Goal: Task Accomplishment & Management: Manage account settings

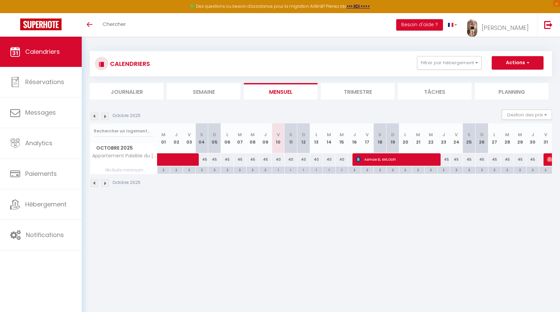
click at [106, 115] on img at bounding box center [104, 116] width 7 height 7
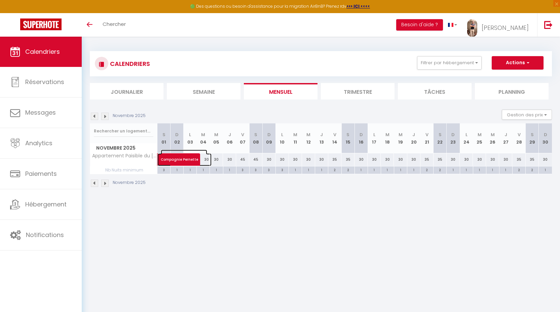
click at [209, 161] on span at bounding box center [188, 159] width 46 height 13
select select "OK"
select select "0"
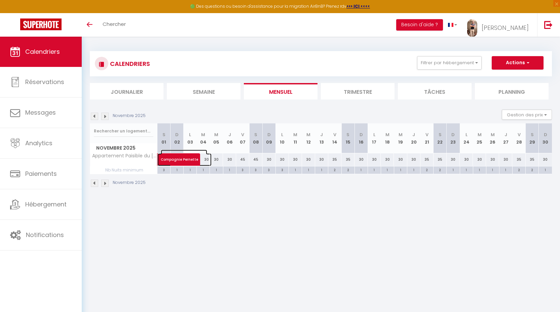
select select "1"
select select
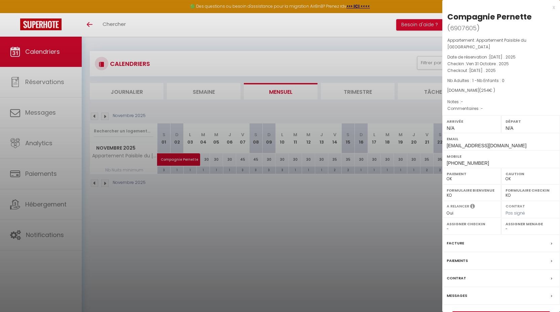
click at [553, 6] on div "x" at bounding box center [499, 7] width 113 height 8
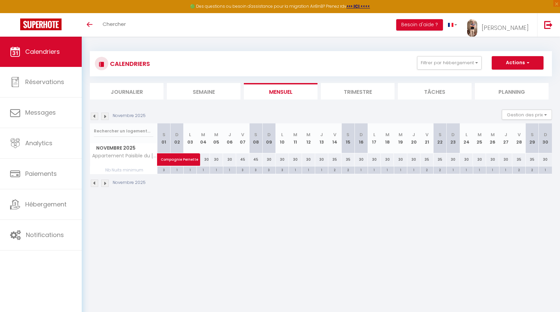
click at [218, 163] on div "30" at bounding box center [216, 159] width 13 height 12
type input "30"
type input "Mer 05 Novembre 2025"
type input "Jeu 06 Novembre 2025"
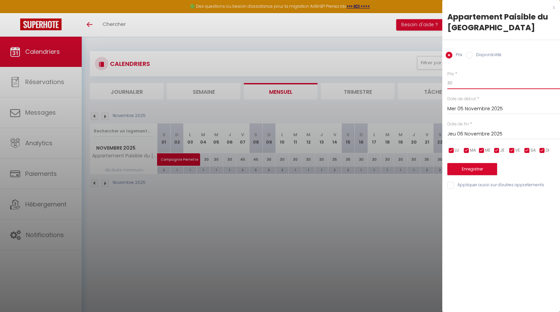
click at [460, 86] on input "30" at bounding box center [504, 83] width 113 height 12
type input "35"
click at [466, 111] on input "Mer 05 Novembre 2025" at bounding box center [504, 109] width 113 height 9
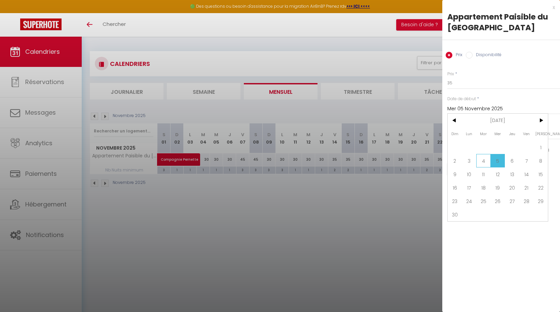
click at [480, 157] on span "4" at bounding box center [484, 160] width 14 height 13
type input "[DATE]"
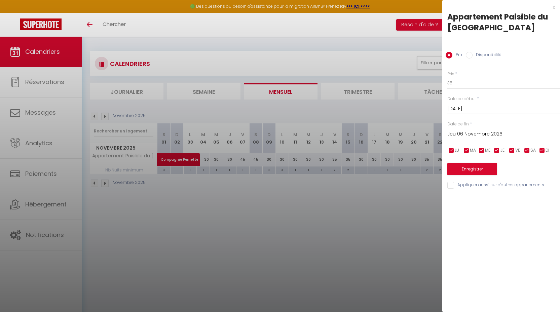
click at [476, 136] on input "Jeu 06 Novembre 2025" at bounding box center [504, 134] width 113 height 9
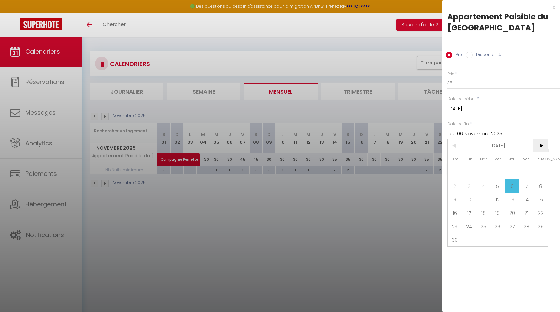
click at [541, 149] on span ">" at bounding box center [541, 145] width 14 height 13
click at [471, 170] on span "1" at bounding box center [470, 172] width 14 height 13
type input "Lun 01 Décembre 2025"
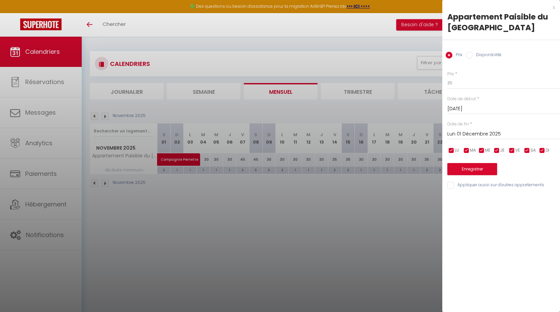
click at [529, 151] on input "checkbox" at bounding box center [527, 150] width 7 height 7
checkbox input "false"
click at [518, 151] on span "VE" at bounding box center [518, 150] width 5 height 6
checkbox input "false"
click at [493, 172] on button "Enregistrer" at bounding box center [473, 169] width 50 height 12
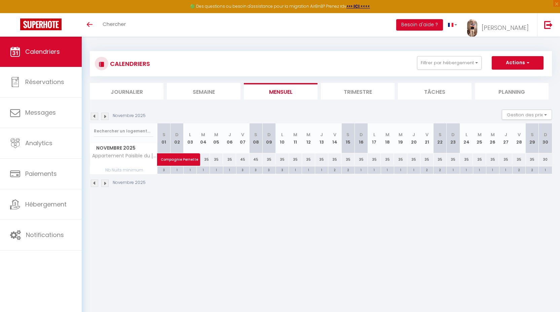
click at [244, 170] on div "3" at bounding box center [243, 170] width 13 height 6
type input "3"
type input "Ven 07 Novembre 2025"
type input "Sam 08 Novembre 2025"
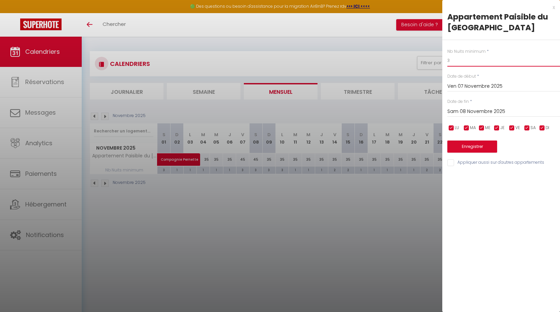
click at [463, 62] on input "3" at bounding box center [504, 61] width 113 height 12
type input "2"
click at [464, 114] on input "Sam 08 Novembre 2025" at bounding box center [504, 111] width 113 height 9
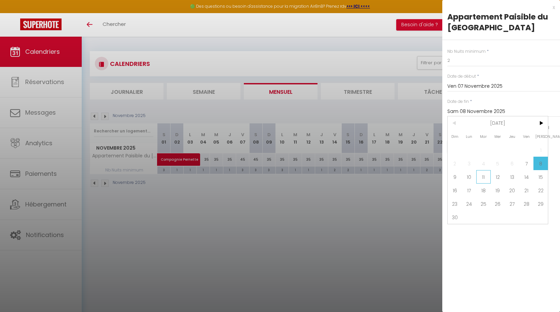
click at [480, 176] on span "11" at bounding box center [484, 176] width 14 height 13
type input "[DATE]"
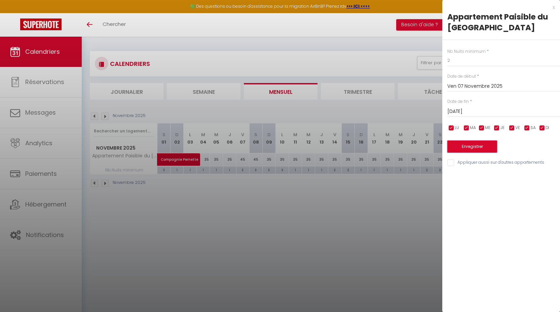
click at [462, 148] on button "Enregistrer" at bounding box center [473, 147] width 50 height 12
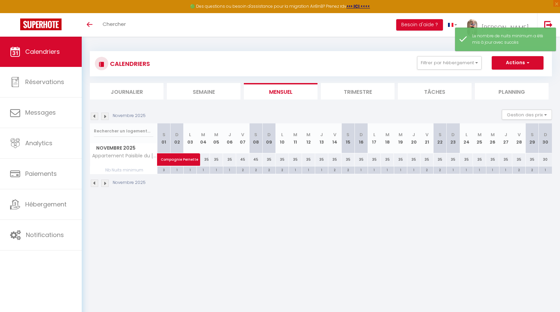
click at [96, 118] on img at bounding box center [94, 116] width 7 height 7
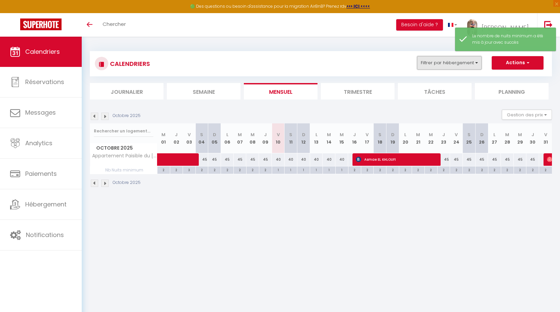
click at [451, 65] on button "Filtrer par hébergement" at bounding box center [449, 62] width 65 height 13
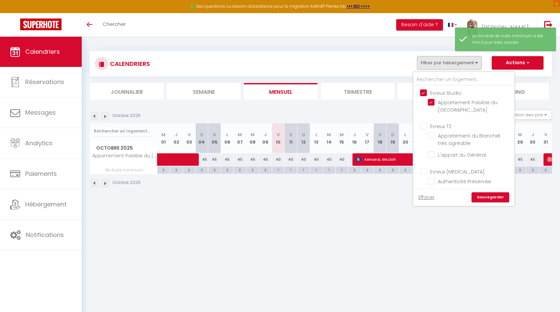
click at [447, 91] on input "Evreux Studio" at bounding box center [470, 92] width 101 height 7
checkbox input "false"
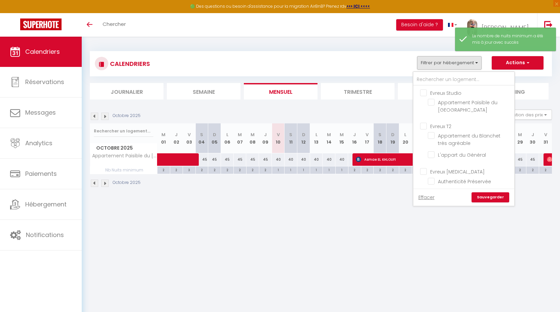
checkbox input "false"
click at [442, 126] on input "Evreux T2" at bounding box center [470, 126] width 101 height 7
checkbox input "true"
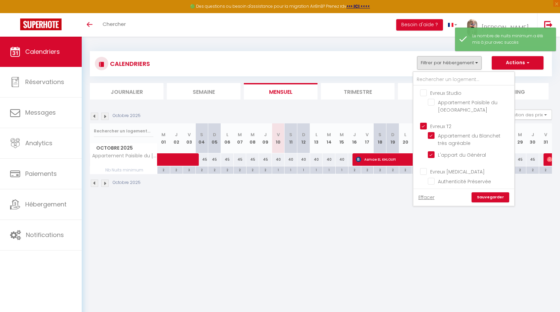
checkbox input "true"
checkbox input "false"
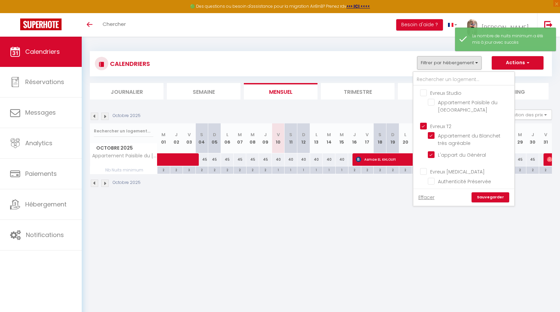
click at [492, 197] on link "Sauvegarder" at bounding box center [491, 198] width 38 height 10
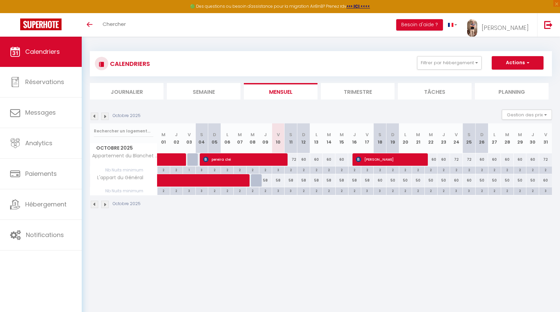
click at [281, 171] on div "3" at bounding box center [278, 170] width 12 height 6
type input "3"
type input "Ven 10 Octobre 2025"
type input "Sam 11 Octobre 2025"
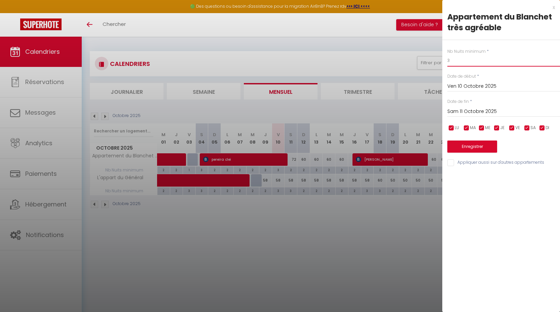
click at [463, 66] on input "3" at bounding box center [504, 61] width 113 height 12
click at [463, 65] on input "3" at bounding box center [504, 61] width 113 height 12
type input "1"
click at [475, 111] on input "Sam 11 Octobre 2025" at bounding box center [504, 111] width 113 height 9
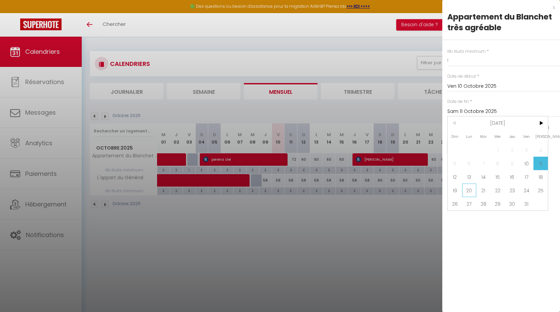
click at [471, 191] on span "20" at bounding box center [470, 190] width 14 height 13
type input "Lun 20 Octobre 2025"
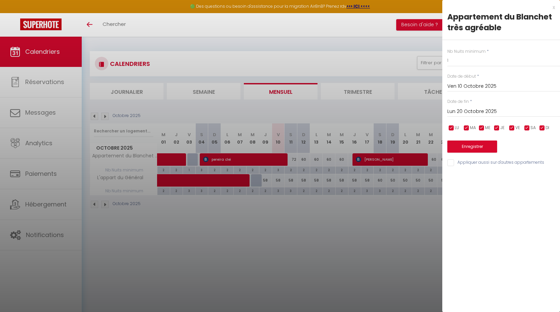
click at [477, 166] on input "Appliquer aussi sur d'autres appartements" at bounding box center [504, 163] width 113 height 7
checkbox input "true"
click at [476, 149] on button "Enregistrer" at bounding box center [473, 147] width 50 height 12
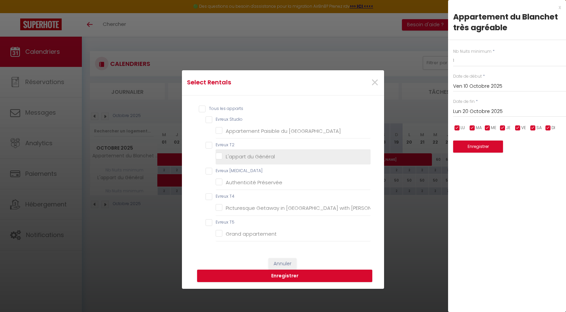
click at [234, 155] on Général "L'appart du Général" at bounding box center [292, 156] width 155 height 7
checkbox Général "true"
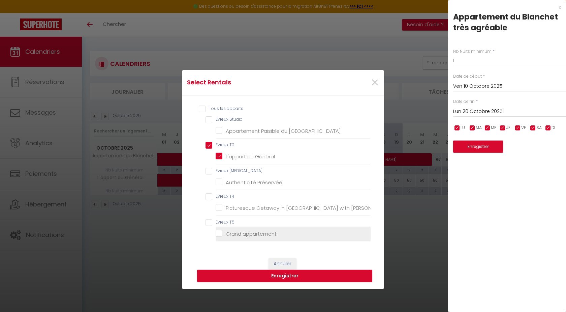
checkbox Vaux "false"
checkbox T2 "true"
checkbox Préservée "false"
checkbox Jacuzzi "false"
checkbox appartement "false"
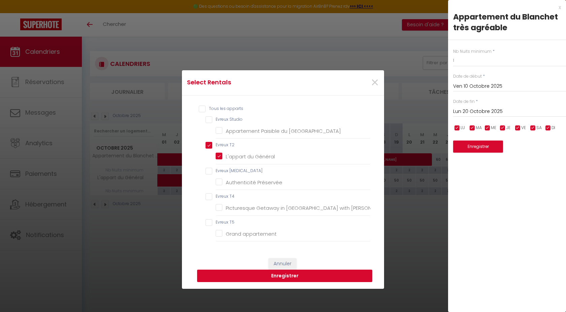
click at [314, 274] on button "Enregistrer" at bounding box center [284, 276] width 175 height 13
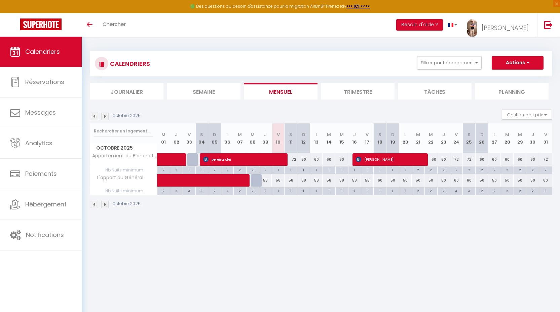
click at [458, 192] on div "3" at bounding box center [456, 190] width 12 height 6
type input "3"
type input "Ven 24 Octobre 2025"
type input "Sam 25 Octobre 2025"
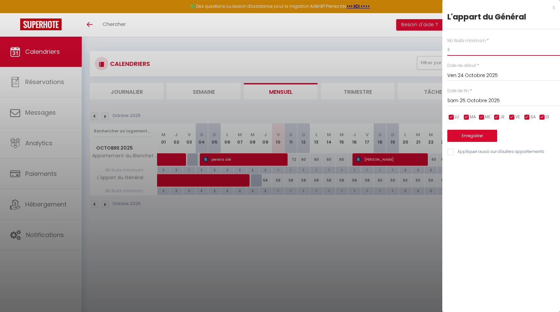
click at [453, 45] on input "3" at bounding box center [504, 50] width 113 height 12
click at [453, 54] on input "3" at bounding box center [504, 50] width 113 height 12
type input "2"
click at [474, 97] on input "Sam 25 Octobre 2025" at bounding box center [504, 101] width 113 height 9
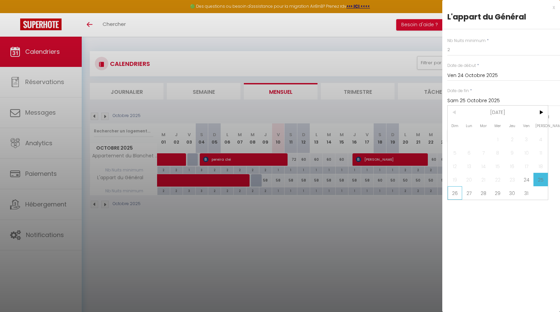
drag, startPoint x: 452, startPoint y: 195, endPoint x: 472, endPoint y: 135, distance: 62.5
click at [452, 194] on span "26" at bounding box center [455, 192] width 14 height 13
type input "Dim 26 Octobre 2025"
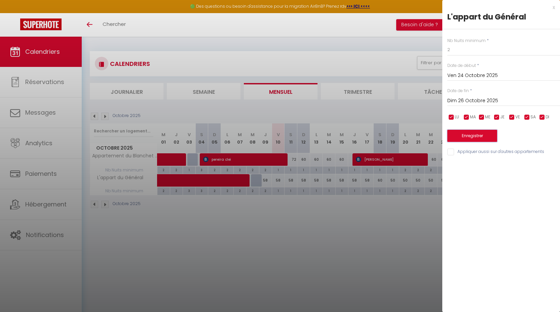
click at [470, 130] on button "Enregistrer" at bounding box center [473, 136] width 50 height 12
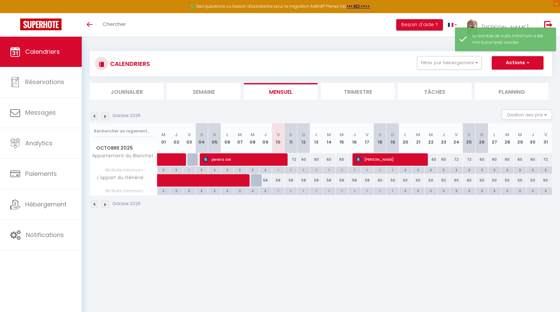
click at [104, 118] on img at bounding box center [104, 116] width 7 height 7
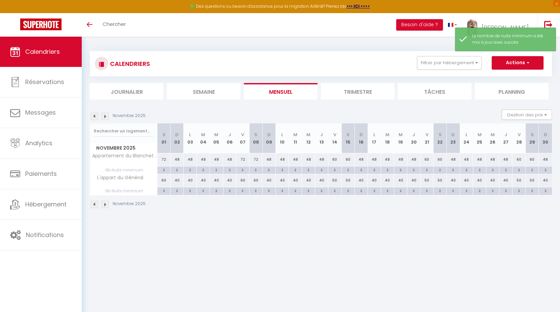
drag, startPoint x: 242, startPoint y: 171, endPoint x: 383, endPoint y: 173, distance: 140.7
click at [242, 171] on div "3" at bounding box center [243, 170] width 13 height 6
type input "3"
type input "Ven 07 Novembre 2025"
type input "Sam 08 Novembre 2025"
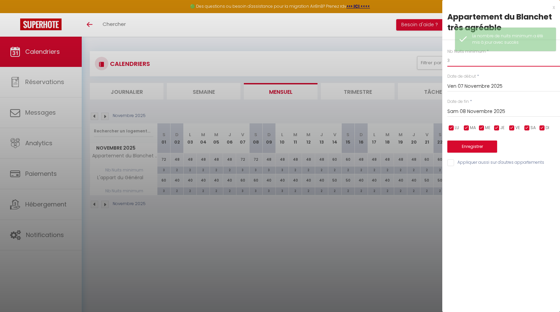
click at [459, 64] on input "3" at bounding box center [504, 61] width 113 height 12
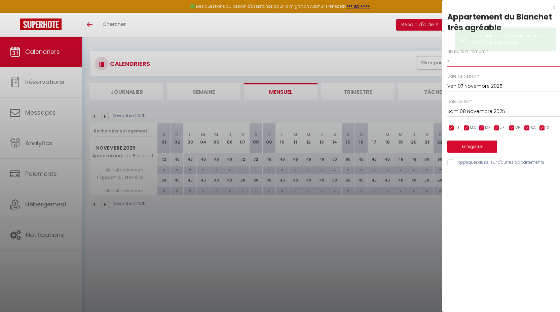
click at [459, 64] on input "3" at bounding box center [504, 61] width 113 height 12
type input "2"
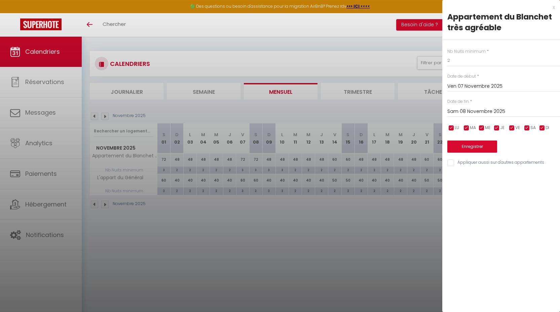
click at [476, 111] on input "Sam 08 Novembre 2025" at bounding box center [504, 111] width 113 height 9
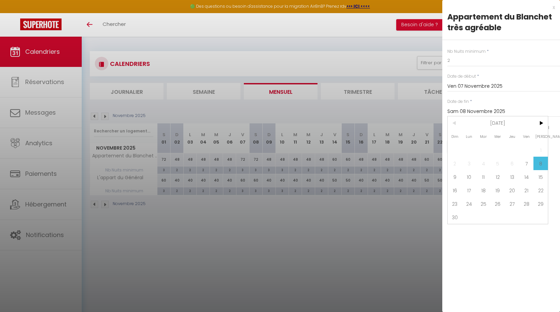
click at [483, 177] on span "11" at bounding box center [484, 176] width 14 height 13
type input "[DATE]"
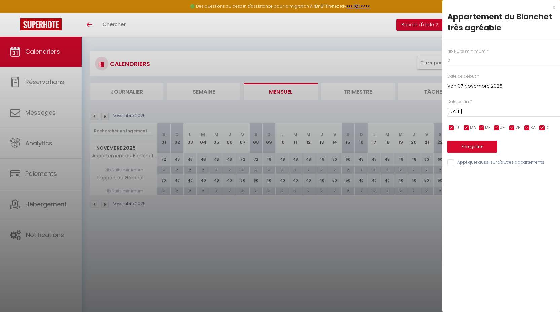
click at [473, 162] on input "Appliquer aussi sur d'autres appartements" at bounding box center [504, 163] width 113 height 7
checkbox input "true"
click at [472, 148] on button "Enregistrer" at bounding box center [473, 147] width 50 height 12
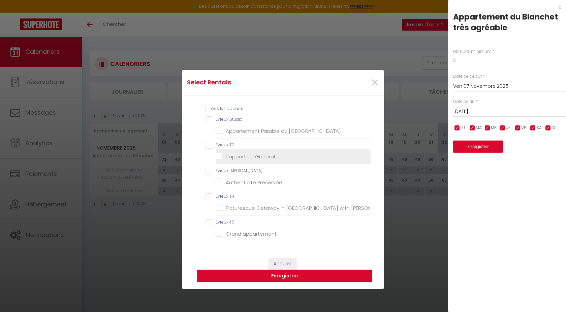
click at [224, 154] on Général "L'appart du Général" at bounding box center [292, 156] width 155 height 7
checkbox Général "true"
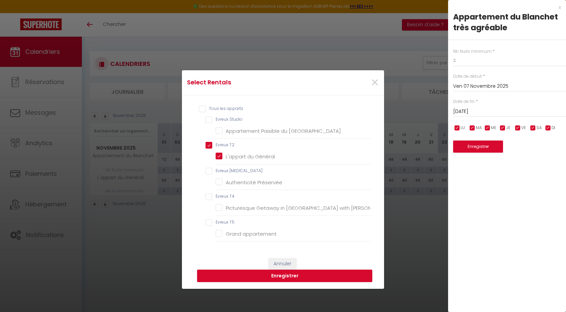
checkbox Vaux "false"
checkbox T2 "true"
checkbox Préservée "false"
checkbox Jacuzzi "false"
checkbox appartement "false"
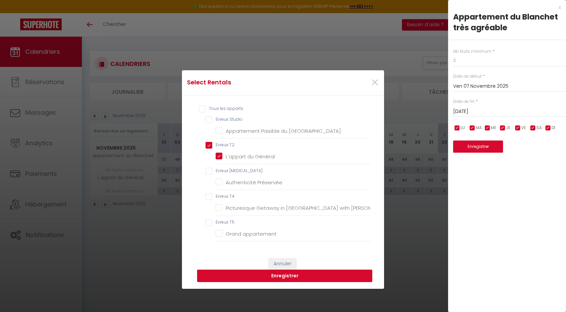
click at [304, 275] on button "Enregistrer" at bounding box center [284, 276] width 175 height 13
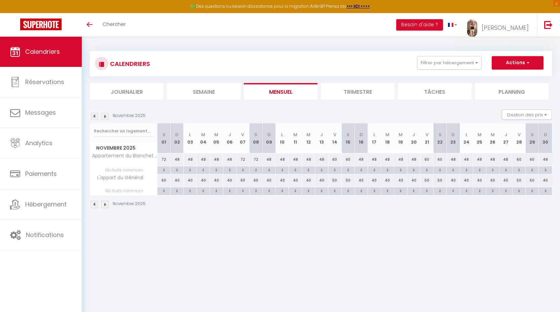
click at [96, 115] on img at bounding box center [94, 116] width 7 height 7
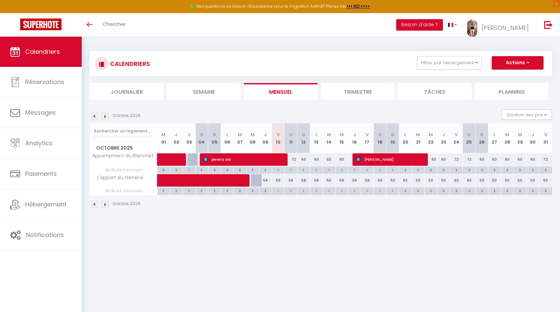
click at [94, 119] on img at bounding box center [94, 116] width 7 height 7
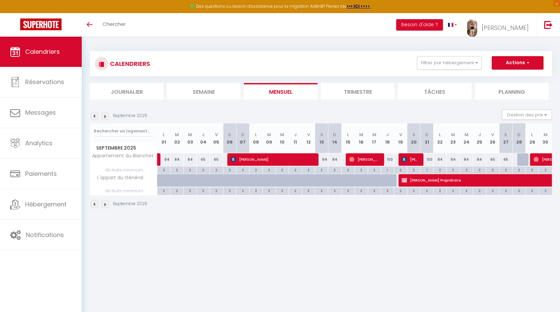
click at [104, 115] on img at bounding box center [104, 116] width 7 height 7
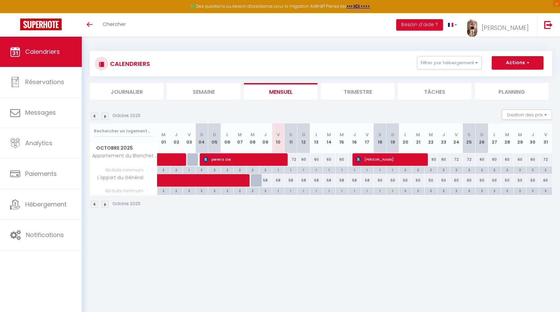
click at [280, 181] on div "58" at bounding box center [278, 180] width 13 height 12
type input "58"
type input "Ven 10 Octobre 2025"
type input "Sam 11 Octobre 2025"
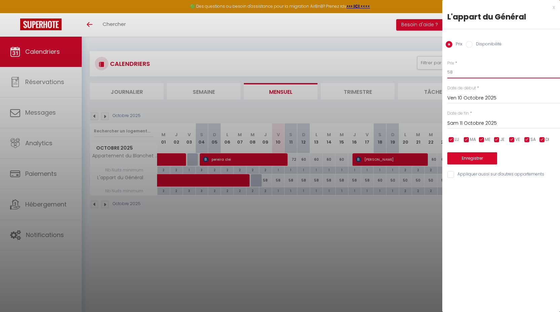
click at [461, 70] on input "58" at bounding box center [504, 72] width 113 height 12
type input "50"
drag, startPoint x: 459, startPoint y: 131, endPoint x: 465, endPoint y: 124, distance: 8.8
click at [459, 131] on div "Prix * 50 Statut * Disponible Indisponible Date de début * [DATE] < [DATE] > Di…" at bounding box center [502, 115] width 118 height 127
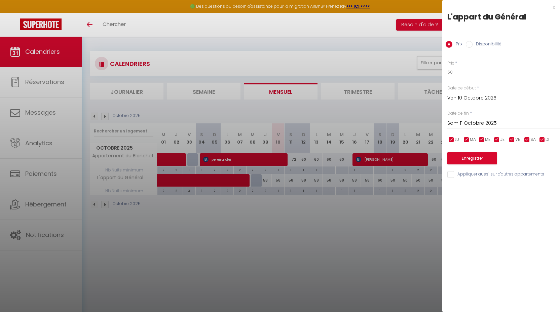
click at [465, 123] on input "Sam 11 Octobre 2025" at bounding box center [504, 123] width 113 height 9
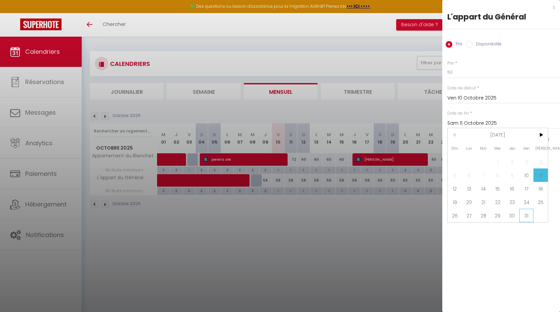
click at [530, 213] on span "31" at bounding box center [527, 215] width 14 height 13
type input "Ven 31 Octobre 2025"
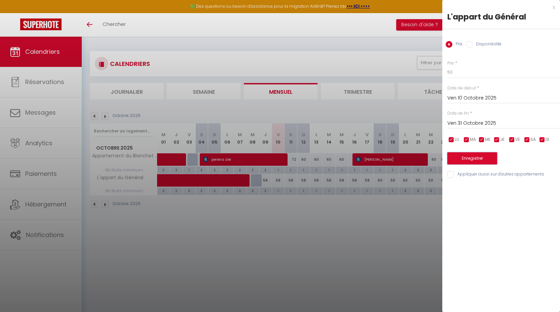
click at [475, 156] on button "Enregistrer" at bounding box center [473, 158] width 50 height 12
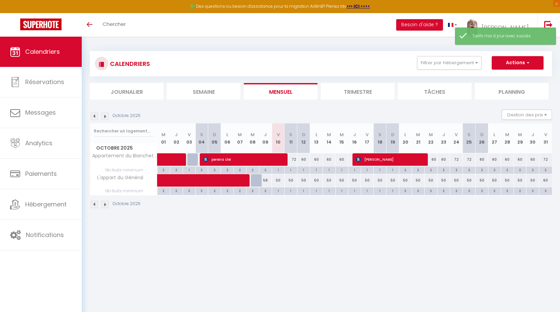
click at [108, 119] on img at bounding box center [104, 116] width 7 height 7
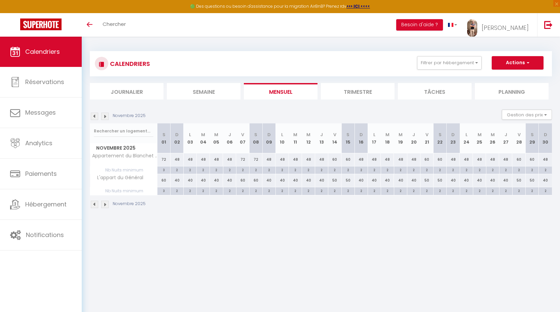
click at [95, 118] on img at bounding box center [94, 116] width 7 height 7
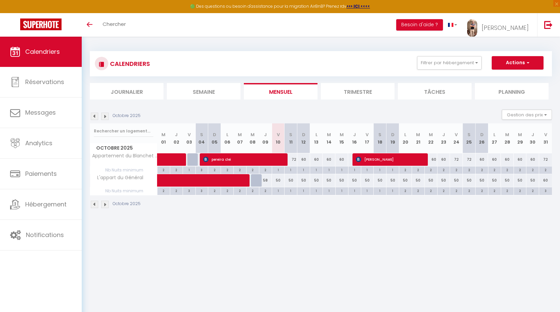
click at [546, 191] on div "3" at bounding box center [546, 190] width 13 height 6
type input "3"
type input "Ven 31 Octobre 2025"
type input "[DATE]"
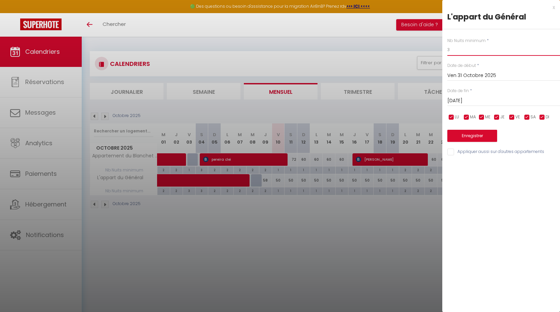
click at [470, 55] on input "3" at bounding box center [504, 50] width 113 height 12
type input "2"
click at [477, 100] on input "[DATE]" at bounding box center [504, 101] width 113 height 9
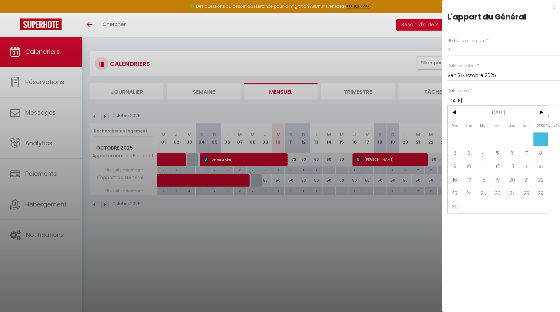
click at [456, 155] on span "2" at bounding box center [455, 152] width 14 height 13
type input "Dim 02 Novembre 2025"
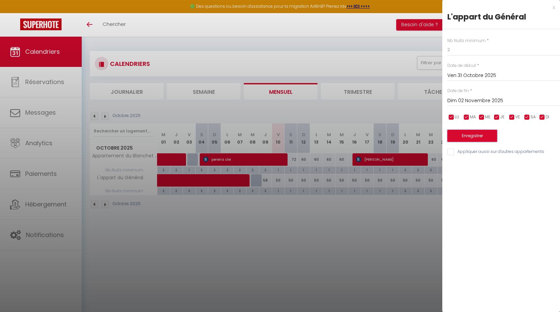
click at [465, 137] on button "Enregistrer" at bounding box center [473, 136] width 50 height 12
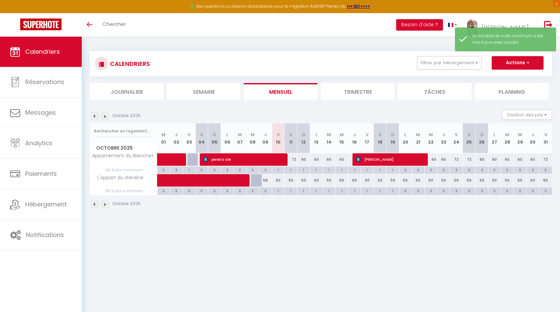
click at [104, 116] on img at bounding box center [104, 116] width 7 height 7
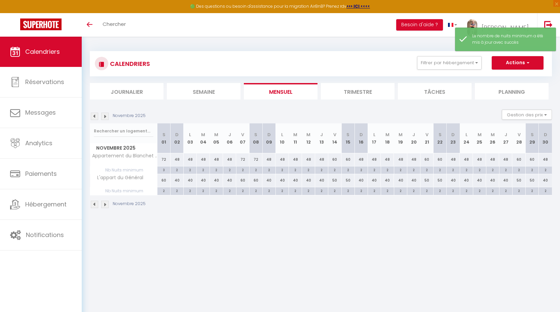
click at [163, 169] on div "3" at bounding box center [164, 170] width 13 height 6
type input "3"
type input "[DATE]"
type input "Dim 02 Novembre 2025"
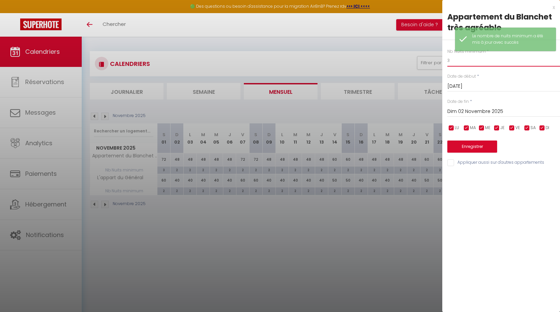
click at [453, 59] on input "3" at bounding box center [504, 61] width 113 height 12
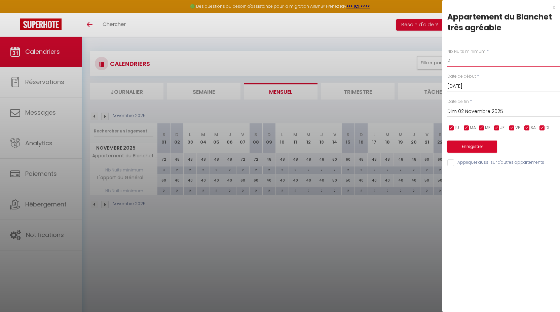
type input "2"
click at [469, 143] on button "Enregistrer" at bounding box center [473, 147] width 50 height 12
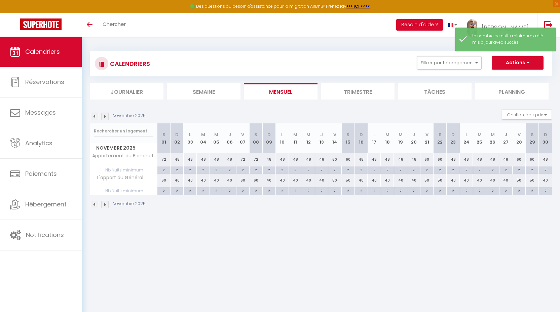
click at [94, 116] on img at bounding box center [94, 116] width 7 height 7
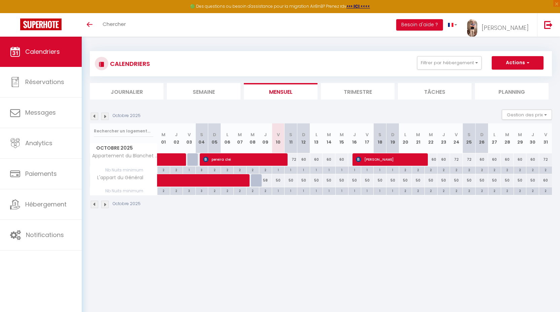
click at [295, 162] on div "72" at bounding box center [291, 159] width 13 height 12
type input "72"
type input "Sam 11 Octobre 2025"
type input "Dim 12 Octobre 2025"
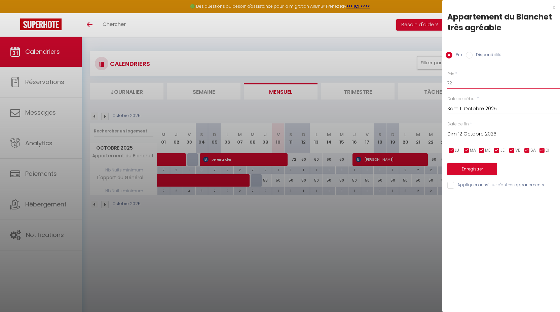
click at [478, 85] on input "72" at bounding box center [504, 83] width 113 height 12
type input "50"
click at [470, 132] on input "Dim 12 Octobre 2025" at bounding box center [504, 134] width 113 height 9
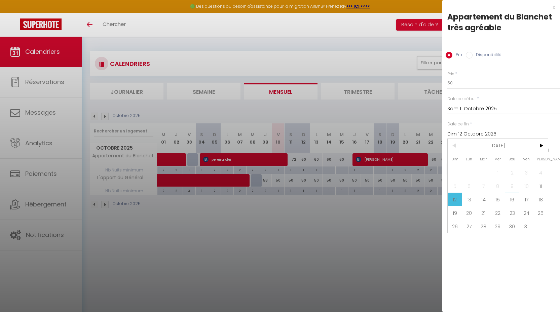
click at [517, 195] on span "16" at bounding box center [512, 199] width 14 height 13
type input "Jeu 16 Octobre 2025"
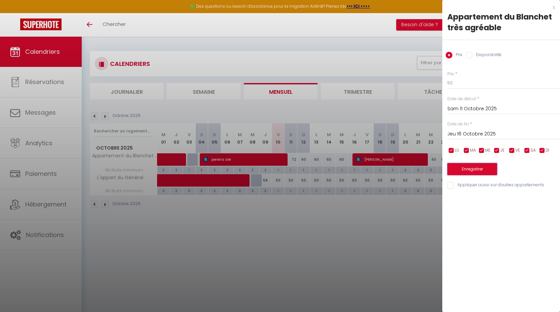
click at [475, 167] on button "Enregistrer" at bounding box center [473, 169] width 50 height 12
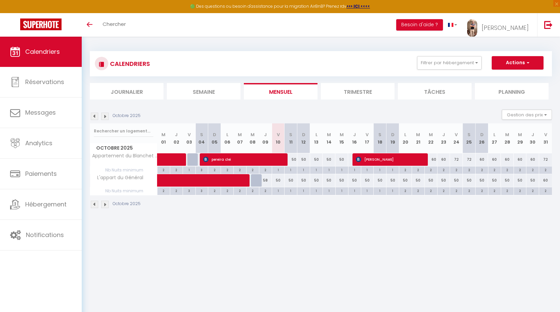
click at [434, 162] on div "60" at bounding box center [431, 159] width 13 height 12
type input "60"
type input "Mer 22 Octobre 2025"
type input "Jeu 23 Octobre 2025"
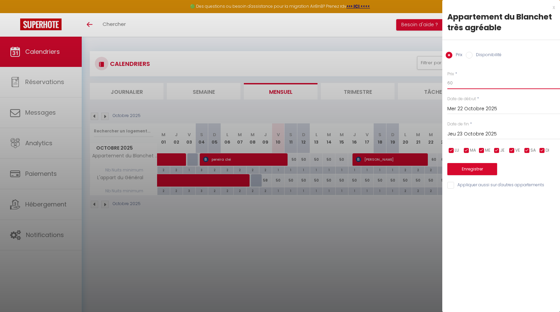
click at [467, 87] on input "60" at bounding box center [504, 83] width 113 height 12
type input "55"
drag, startPoint x: 460, startPoint y: 133, endPoint x: 464, endPoint y: 133, distance: 3.7
click at [460, 133] on input "Jeu 23 Octobre 2025" at bounding box center [504, 134] width 113 height 9
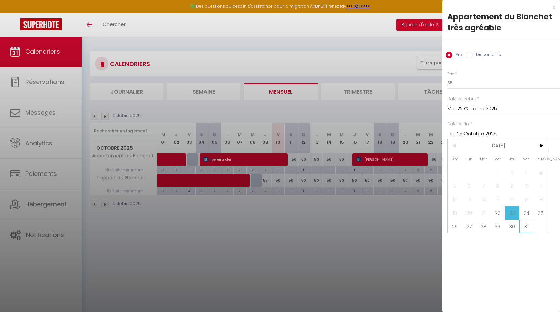
click at [524, 221] on span "31" at bounding box center [527, 226] width 14 height 13
type input "Ven 31 Octobre 2025"
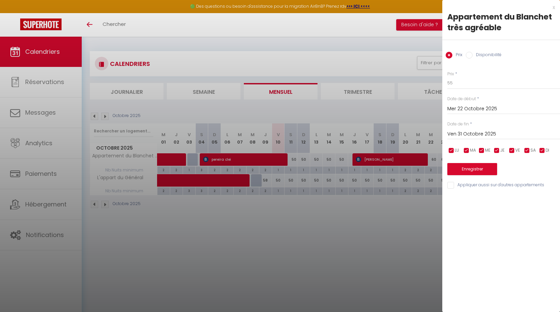
click at [483, 176] on div "Prix * 55 Statut * Disponible Indisponible Date de début * [DATE] < [DATE] > Di…" at bounding box center [502, 126] width 118 height 127
click at [485, 170] on button "Enregistrer" at bounding box center [473, 169] width 50 height 12
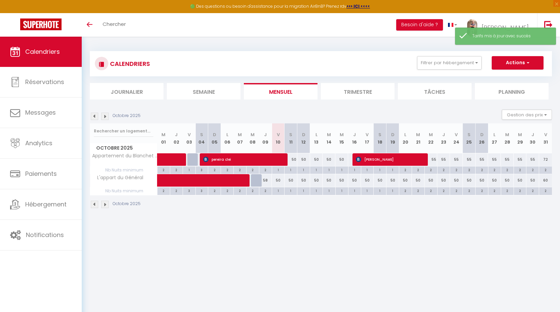
click at [105, 115] on img at bounding box center [104, 116] width 7 height 7
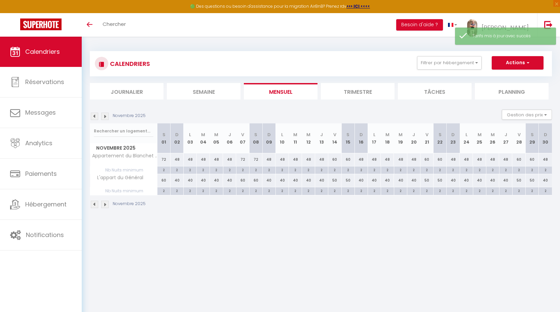
click at [95, 118] on img at bounding box center [94, 116] width 7 height 7
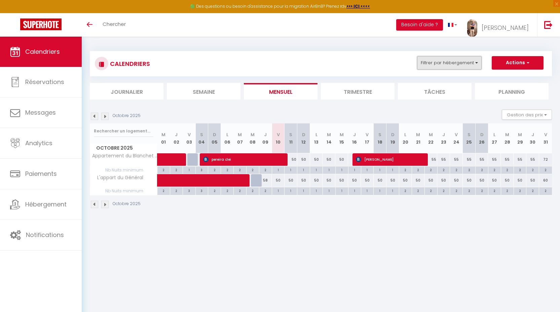
click at [468, 66] on button "Filtrer par hébergement" at bounding box center [449, 62] width 65 height 13
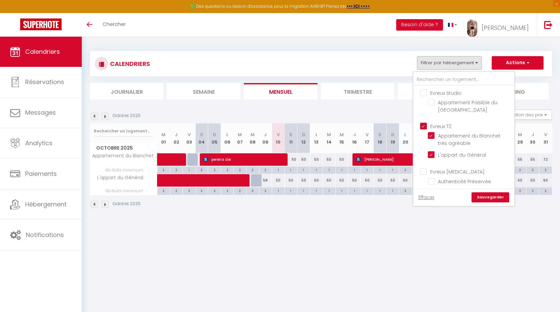
click at [440, 127] on input "Evreux T2" at bounding box center [470, 126] width 101 height 7
checkbox input "false"
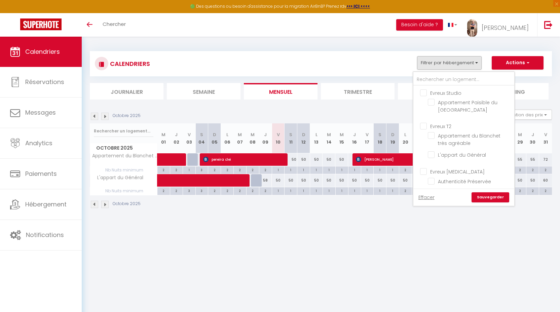
checkbox input "false"
click at [448, 168] on input "Evreux [MEDICAL_DATA]" at bounding box center [470, 171] width 101 height 7
checkbox input "true"
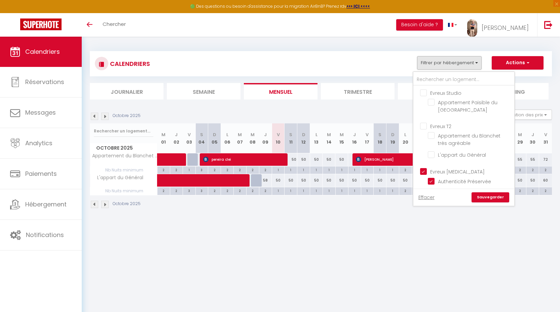
checkbox input "false"
click at [505, 199] on link "Sauvegarder" at bounding box center [491, 198] width 38 height 10
